Goal: Navigation & Orientation: Find specific page/section

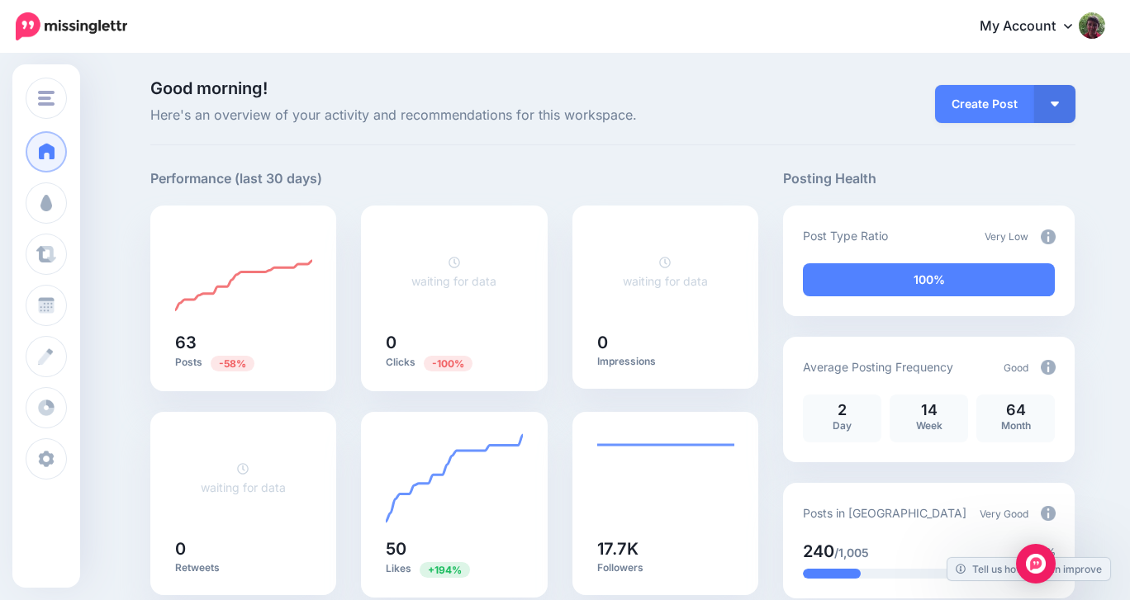
scroll to position [688, 0]
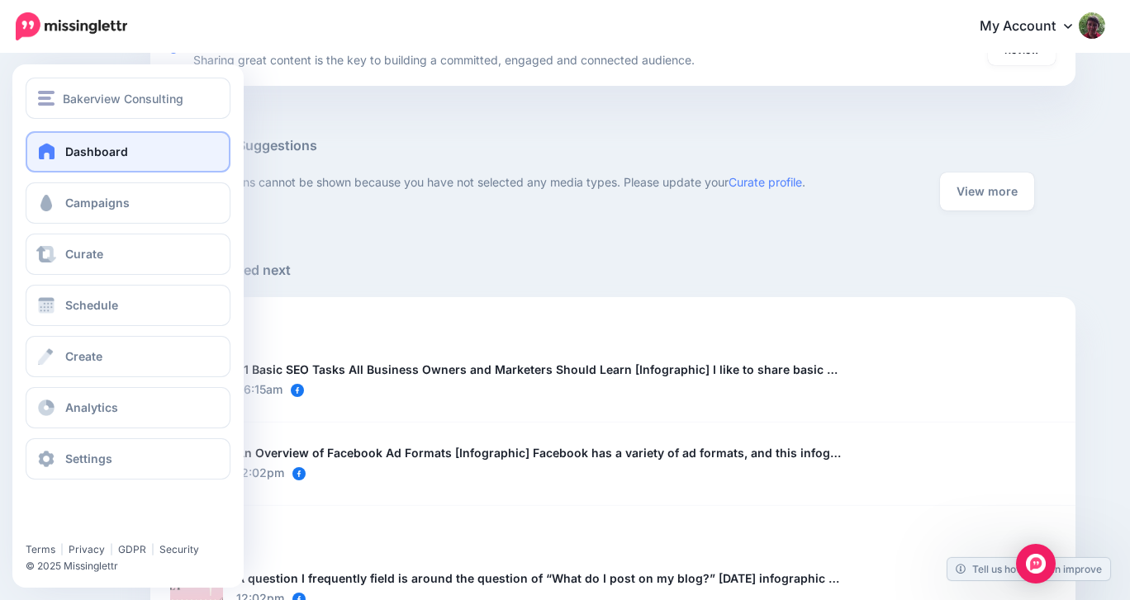
click at [42, 147] on span at bounding box center [46, 151] width 21 height 17
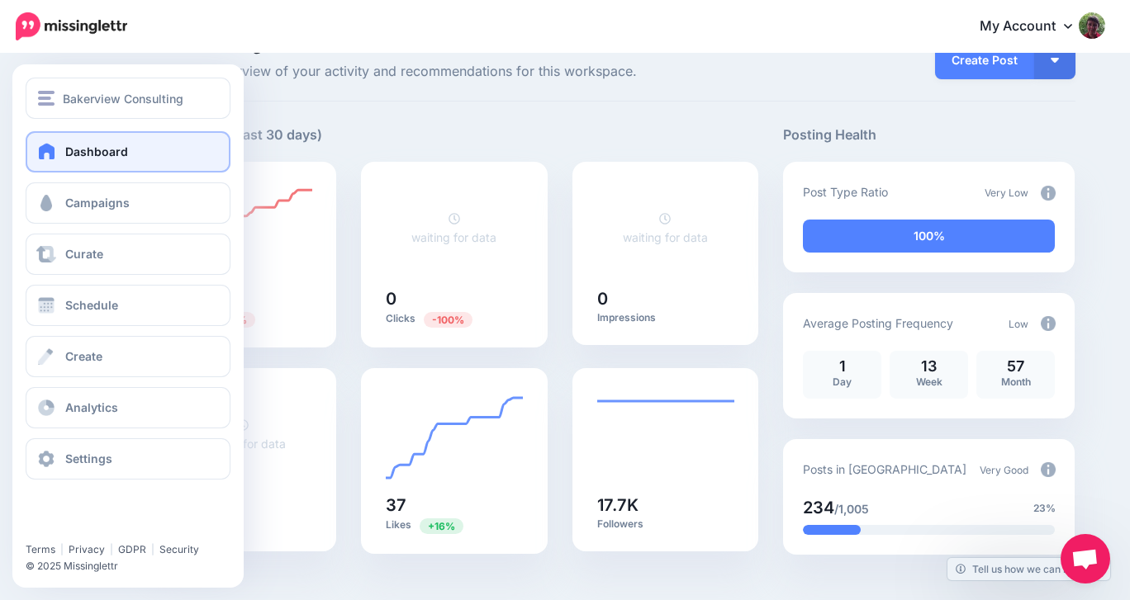
scroll to position [50, 0]
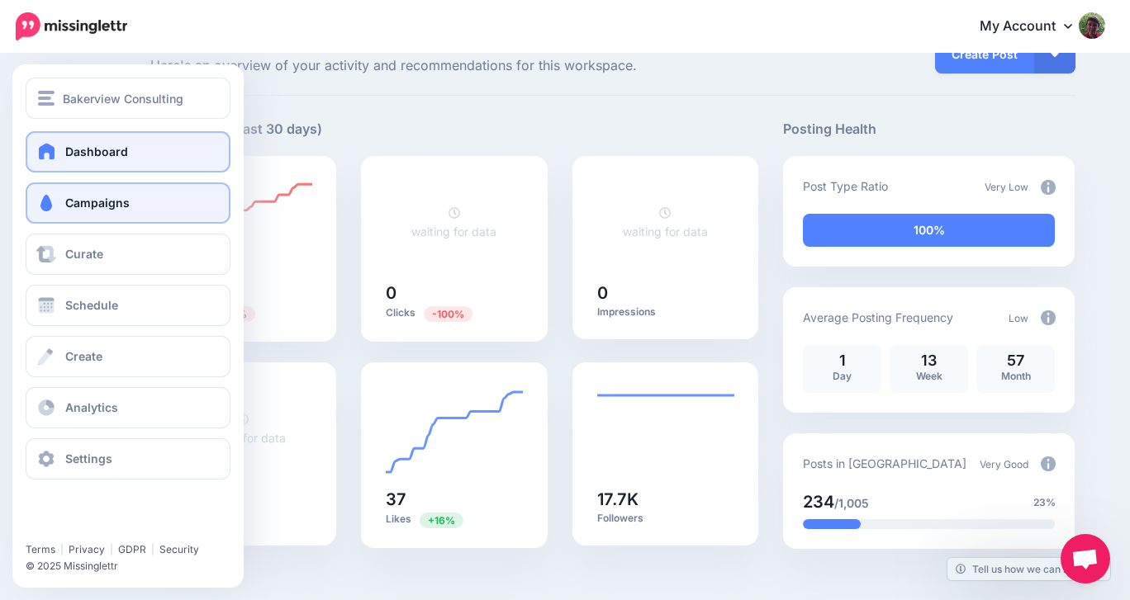
click at [109, 200] on span "Campaigns" at bounding box center [97, 203] width 64 height 14
